Goal: Information Seeking & Learning: Learn about a topic

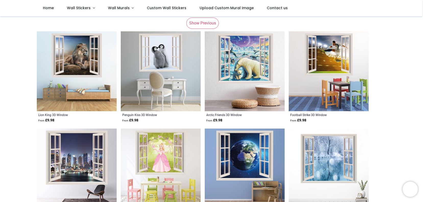
scroll to position [103, 0]
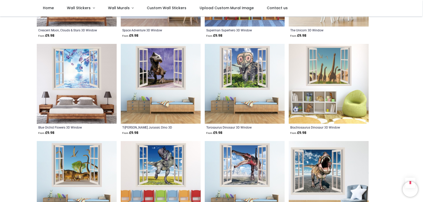
scroll to position [771, 0]
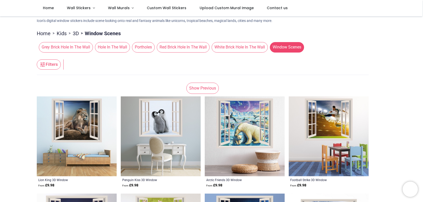
scroll to position [34, 0]
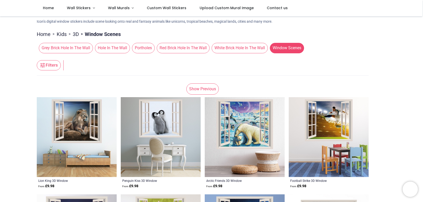
click at [202, 91] on link "Show Previous" at bounding box center [202, 89] width 32 height 11
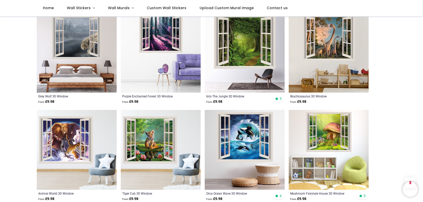
scroll to position [217, 0]
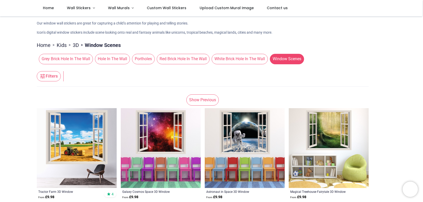
scroll to position [22, 0]
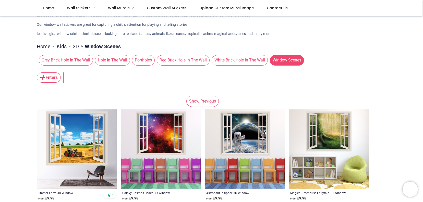
click at [206, 103] on link "Show Previous" at bounding box center [202, 101] width 32 height 11
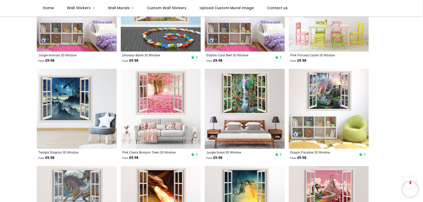
scroll to position [249, 0]
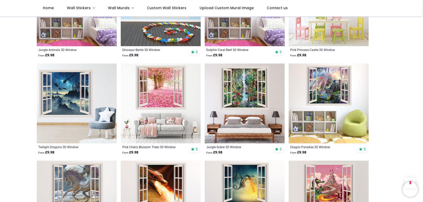
click at [74, 91] on img at bounding box center [77, 104] width 80 height 80
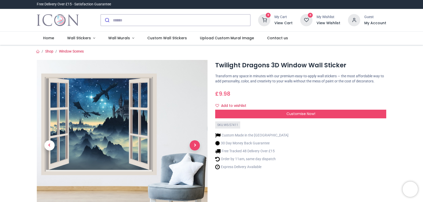
click at [195, 145] on span "Next" at bounding box center [195, 145] width 10 height 10
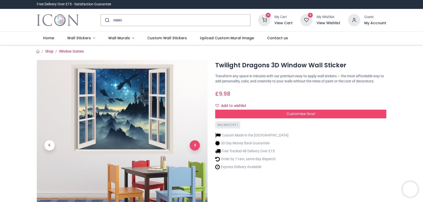
click at [195, 145] on span "Next" at bounding box center [195, 145] width 10 height 10
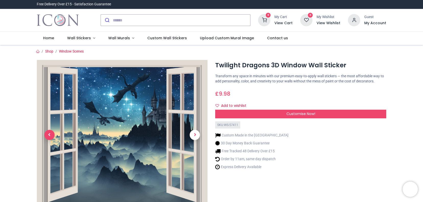
click at [49, 134] on span "Previous" at bounding box center [49, 135] width 10 height 10
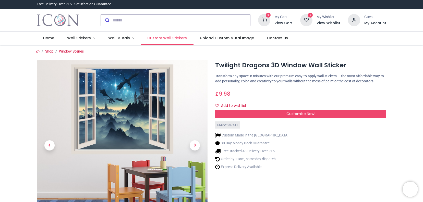
click at [160, 40] on span "Custom Wall Stickers" at bounding box center [167, 37] width 40 height 5
click at [92, 39] on link "Wall Stickers" at bounding box center [81, 38] width 41 height 13
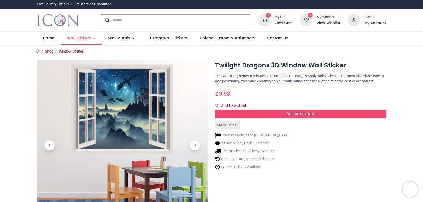
click at [84, 39] on span "Wall Stickers" at bounding box center [79, 37] width 24 height 5
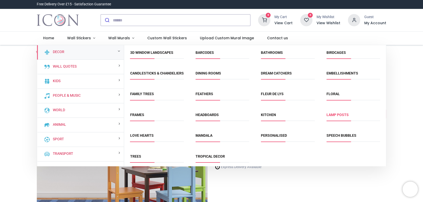
click at [336, 117] on link "Lamp Posts" at bounding box center [338, 115] width 22 height 4
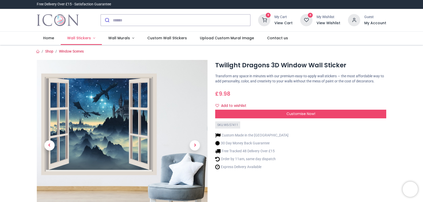
click at [76, 38] on span "Wall Stickers" at bounding box center [79, 37] width 24 height 5
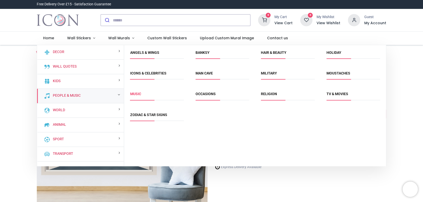
click at [139, 96] on link "Music" at bounding box center [135, 94] width 11 height 4
